Goal: Navigation & Orientation: Find specific page/section

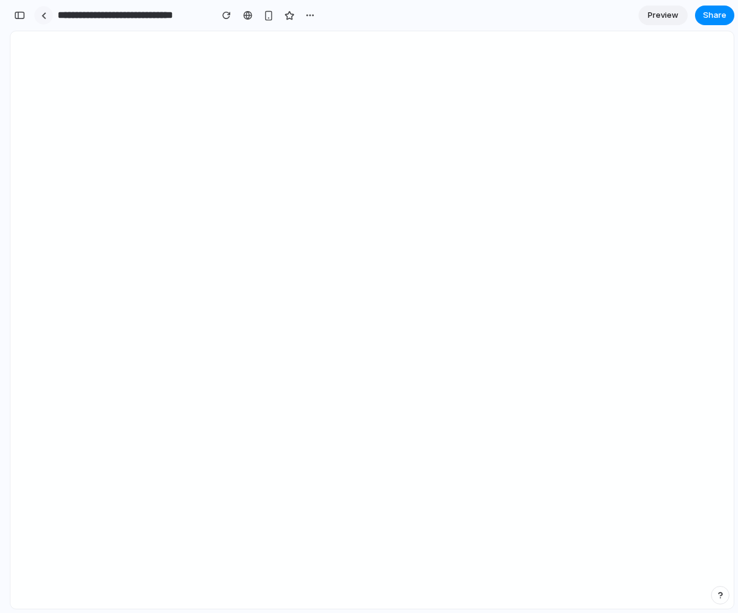
click at [44, 14] on div at bounding box center [44, 15] width 6 height 7
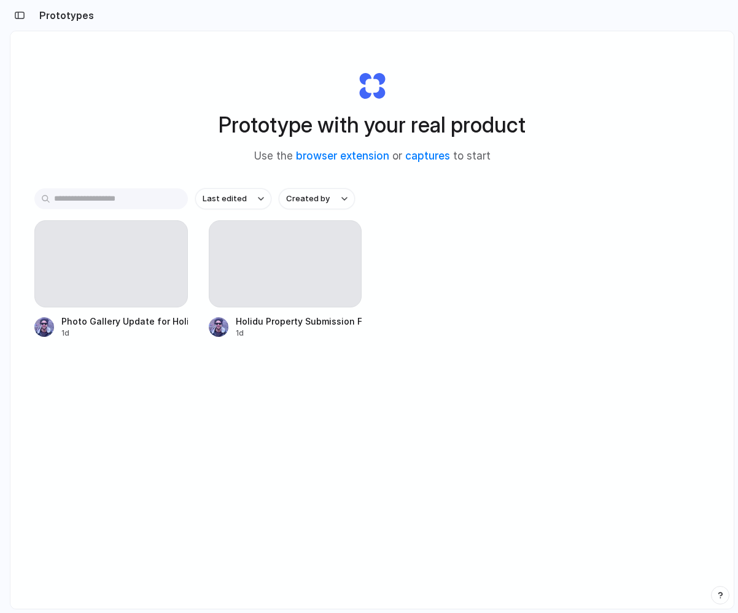
scroll to position [0, 11]
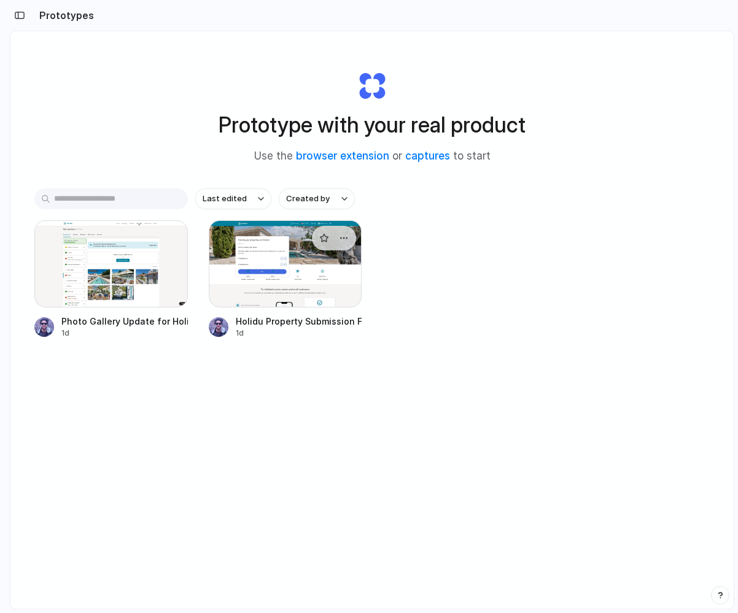
click at [245, 273] on div at bounding box center [285, 263] width 153 height 87
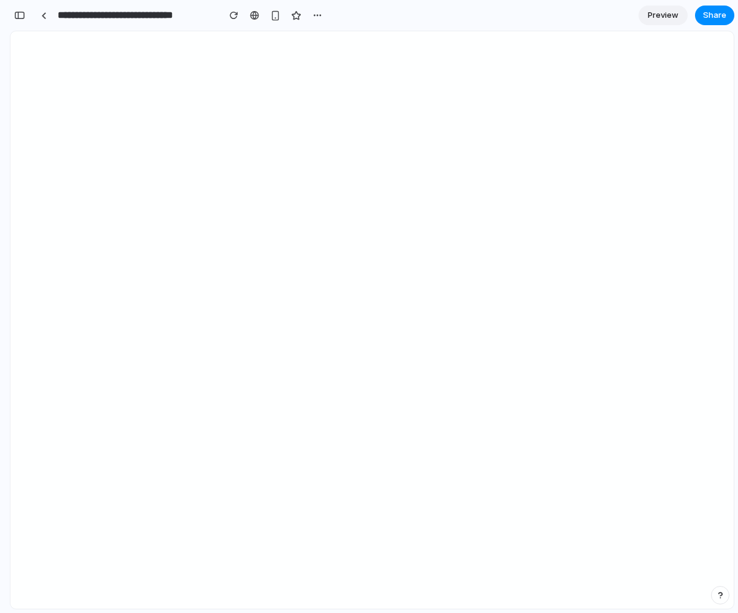
click at [657, 14] on span "Preview" at bounding box center [663, 15] width 31 height 12
